Goal: Task Accomplishment & Management: Use online tool/utility

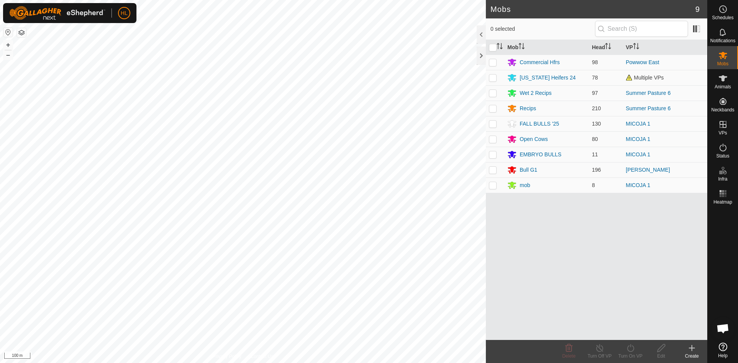
click at [695, 352] on icon at bounding box center [692, 348] width 9 height 9
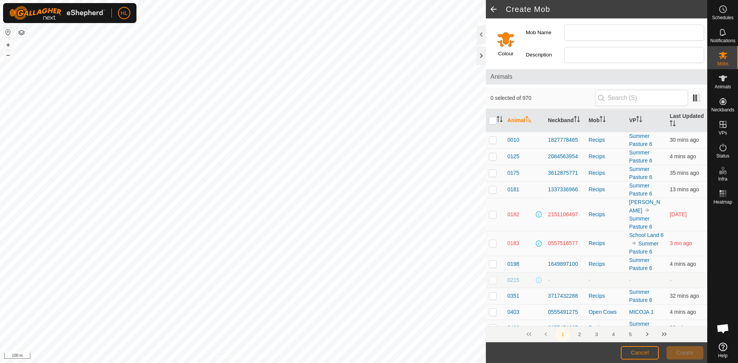
click at [496, 6] on span at bounding box center [493, 9] width 15 height 18
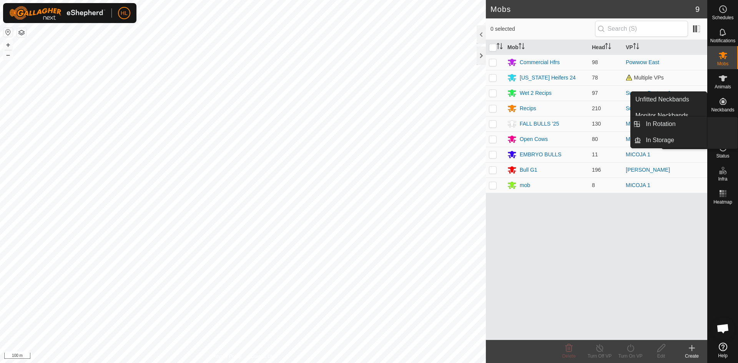
click at [724, 126] on icon at bounding box center [723, 124] width 9 height 9
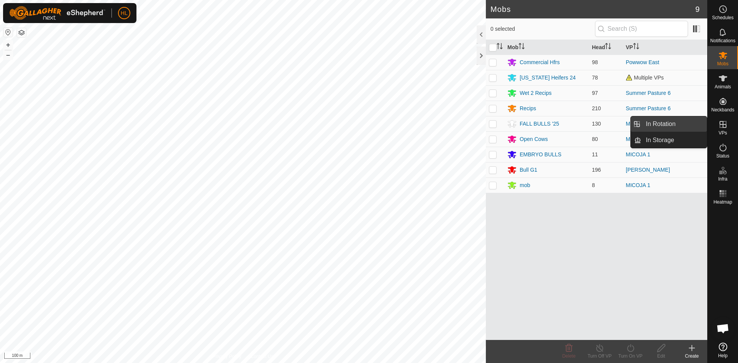
click at [689, 122] on link "In Rotation" at bounding box center [674, 124] width 66 height 15
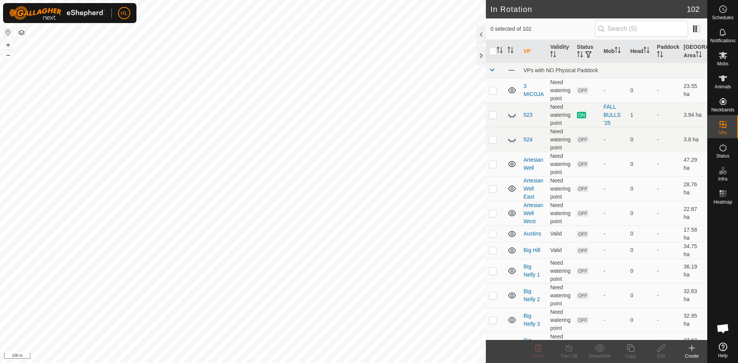
click at [694, 351] on icon at bounding box center [692, 348] width 9 height 9
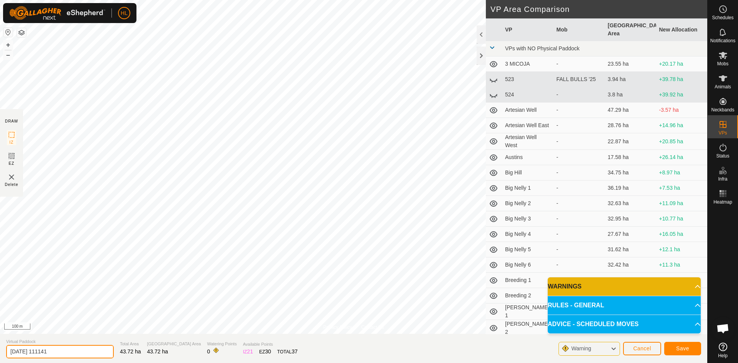
drag, startPoint x: 79, startPoint y: 349, endPoint x: -8, endPoint y: 342, distance: 88.0
click at [0, 342] on html "HL Schedules Notifications Mobs Animals Neckbands VPs Status Infra Heatmap Help…" at bounding box center [369, 181] width 738 height 363
type input "[PERSON_NAME] 1"
click at [682, 352] on button "Save" at bounding box center [683, 348] width 37 height 13
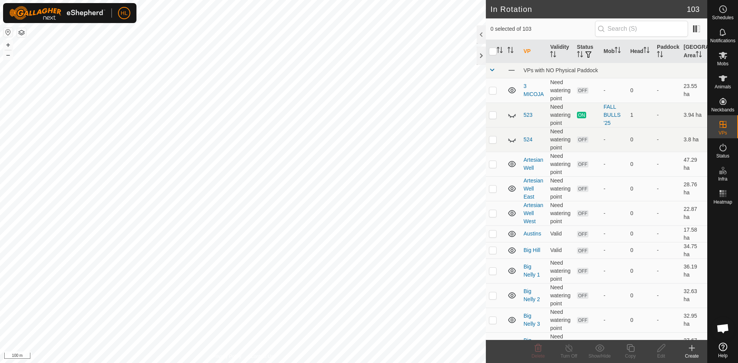
click at [329, 210] on div "HL Schedules Notifications Mobs Animals Neckbands VPs Status Infra Heatmap Help…" at bounding box center [369, 181] width 738 height 363
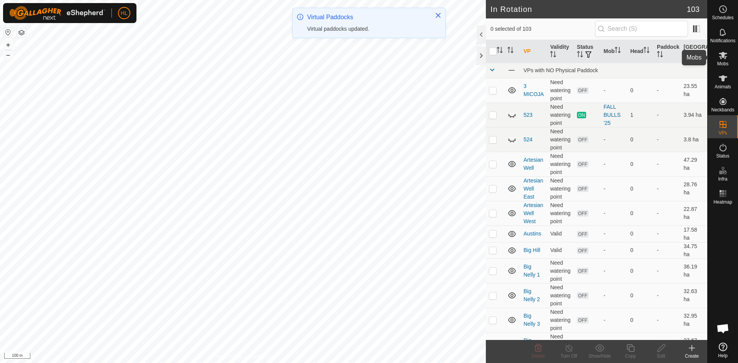
click at [724, 58] on icon at bounding box center [723, 55] width 9 height 9
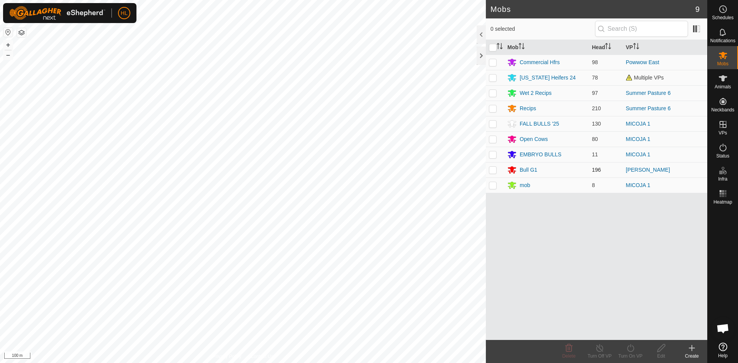
click at [496, 171] on p-checkbox at bounding box center [493, 170] width 8 height 6
checkbox input "true"
click at [633, 350] on icon at bounding box center [631, 348] width 10 height 9
click at [628, 335] on link "Now" at bounding box center [654, 331] width 76 height 15
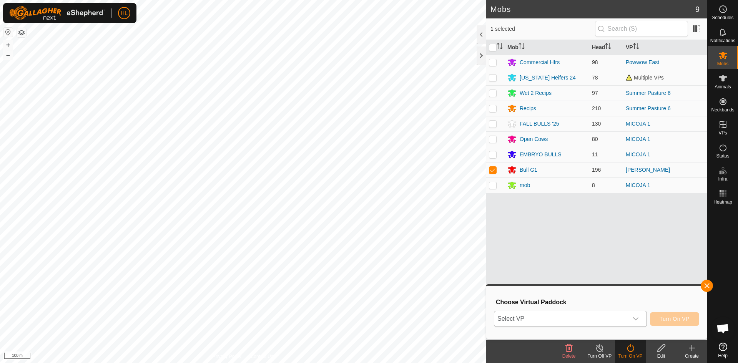
click at [565, 321] on span "Select VP" at bounding box center [562, 319] width 134 height 15
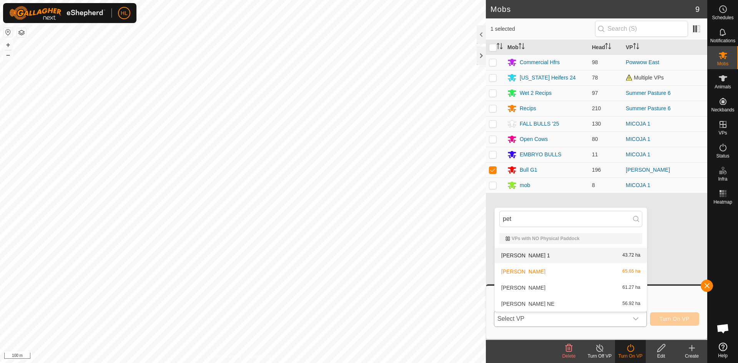
type input "pet"
click at [516, 258] on li "[PERSON_NAME] 1 43.72 ha" at bounding box center [571, 255] width 152 height 15
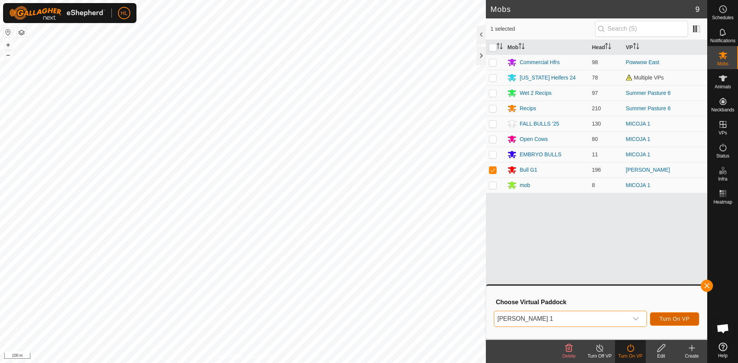
click at [662, 317] on span "Turn On VP" at bounding box center [675, 319] width 30 height 6
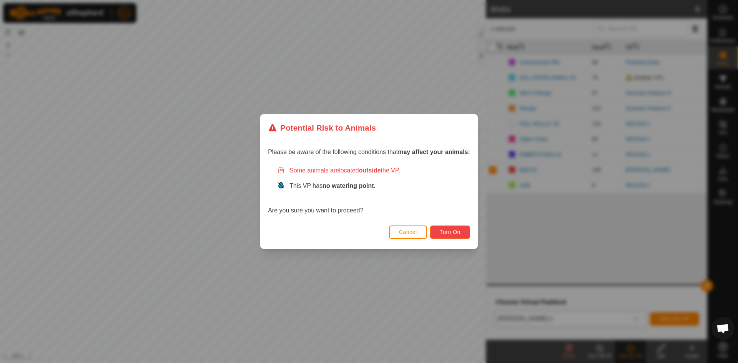
click at [451, 233] on span "Turn On" at bounding box center [450, 232] width 21 height 6
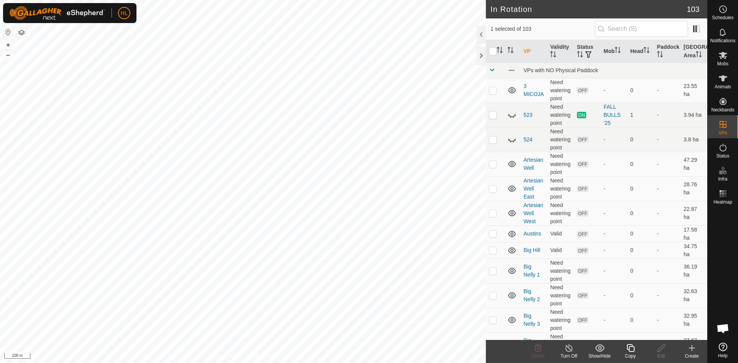
checkbox input "false"
checkbox input "true"
